Goal: Information Seeking & Learning: Find specific fact

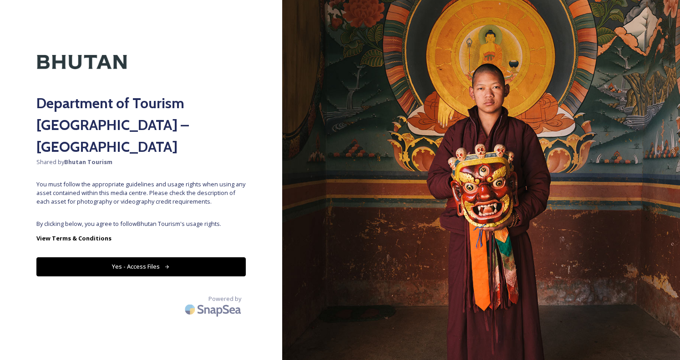
click at [139, 258] on button "Yes - Access Files" at bounding box center [140, 267] width 209 height 19
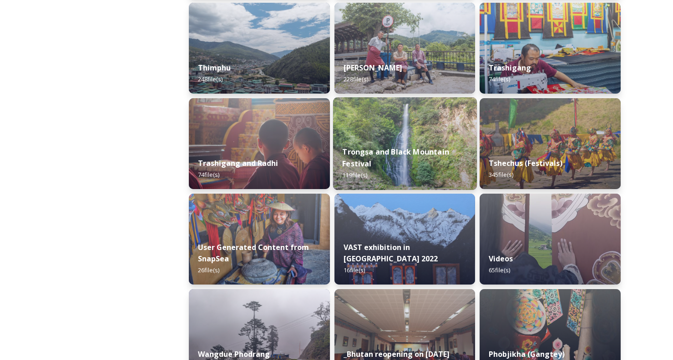
scroll to position [1047, 0]
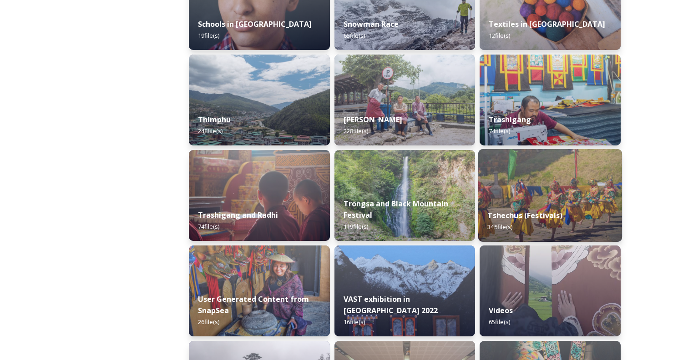
click at [555, 200] on img at bounding box center [550, 195] width 144 height 93
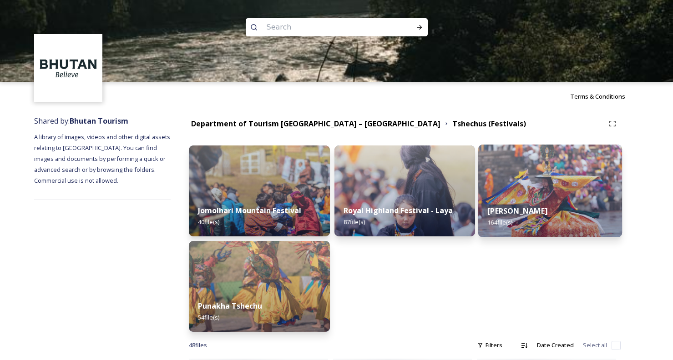
click at [510, 184] on img at bounding box center [550, 191] width 144 height 93
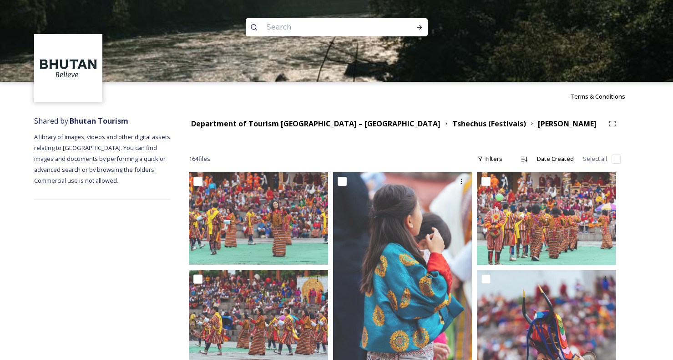
click at [358, 28] on input at bounding box center [324, 27] width 125 height 20
type input "[PERSON_NAME] [PERSON_NAME]"
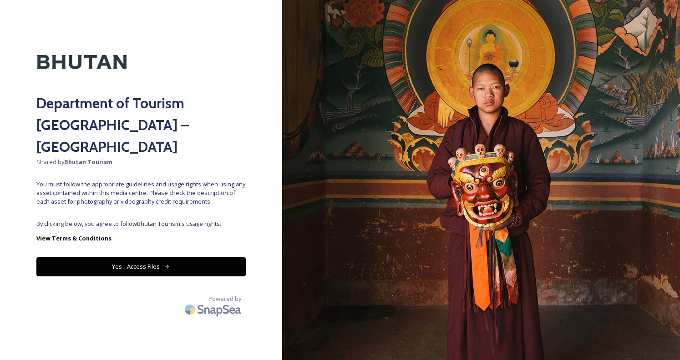
click at [212, 258] on button "Yes - Access Files" at bounding box center [140, 267] width 209 height 19
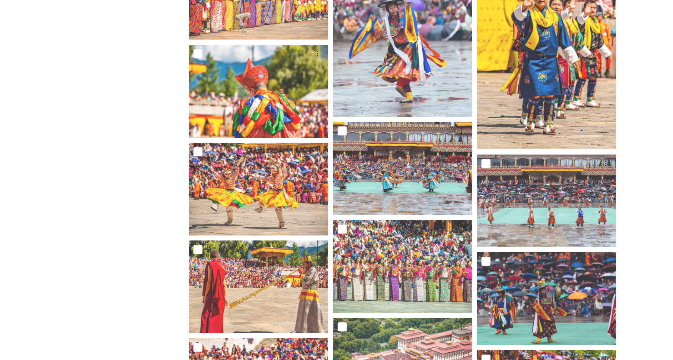
scroll to position [3324, 0]
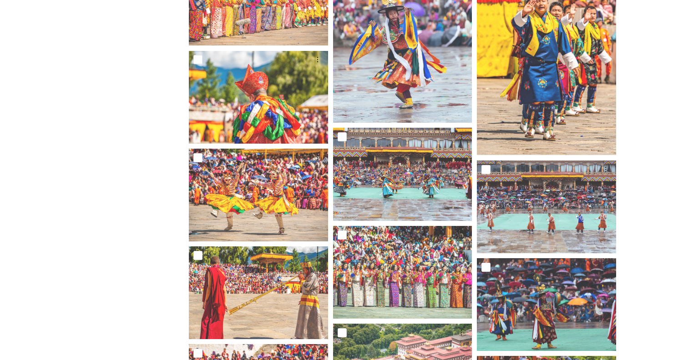
drag, startPoint x: 671, startPoint y: 267, endPoint x: 672, endPoint y: 290, distance: 22.8
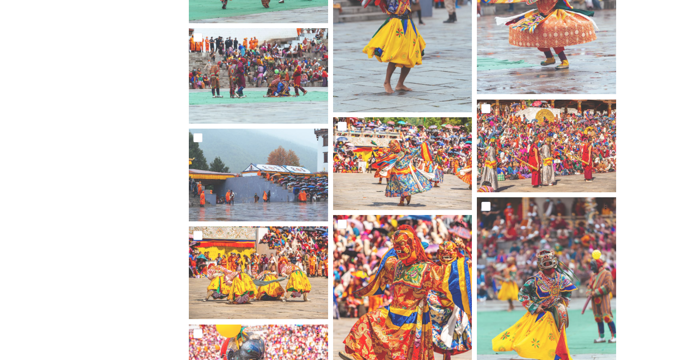
scroll to position [1376, 0]
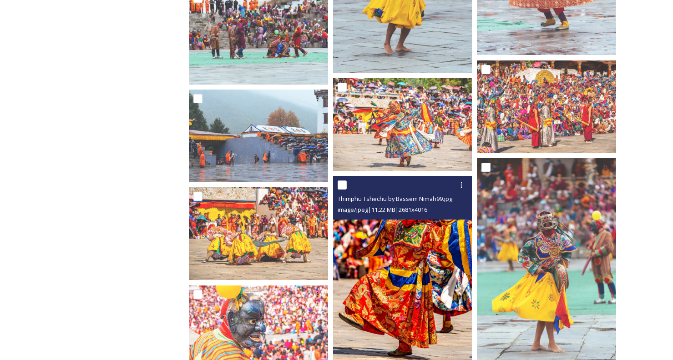
click at [425, 253] on img at bounding box center [402, 280] width 139 height 208
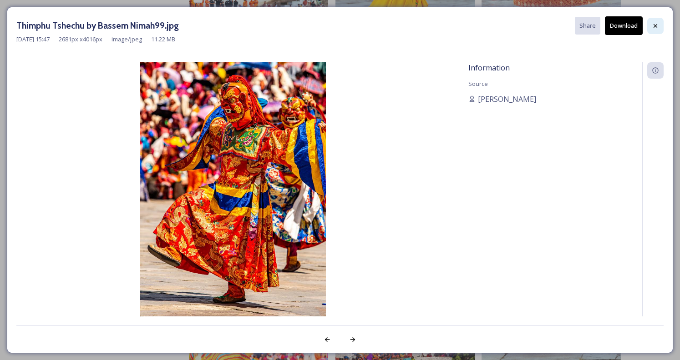
click at [650, 22] on div at bounding box center [655, 26] width 16 height 16
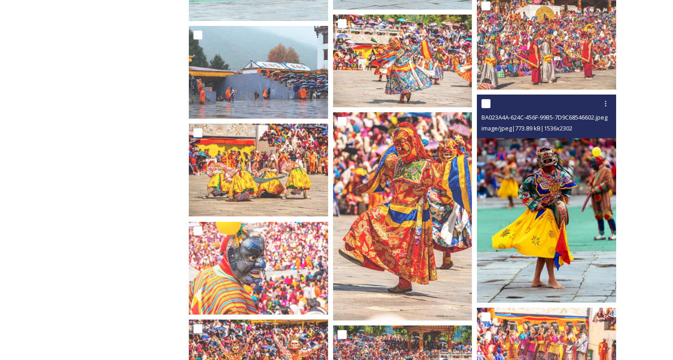
scroll to position [1558, 0]
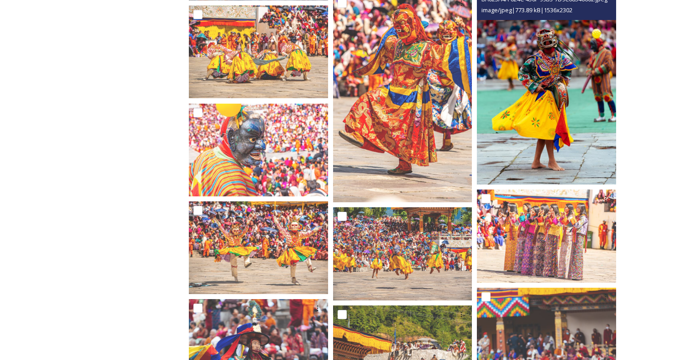
click at [497, 121] on img at bounding box center [546, 80] width 139 height 209
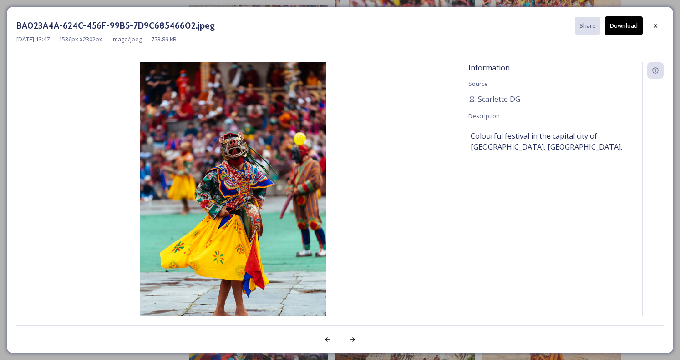
click at [657, 21] on div at bounding box center [655, 26] width 16 height 16
